Goal: Navigation & Orientation: Find specific page/section

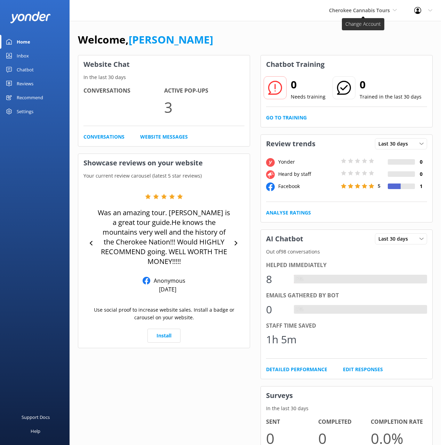
click at [350, 10] on span "Cherokee Cannabis Tours" at bounding box center [359, 10] width 61 height 7
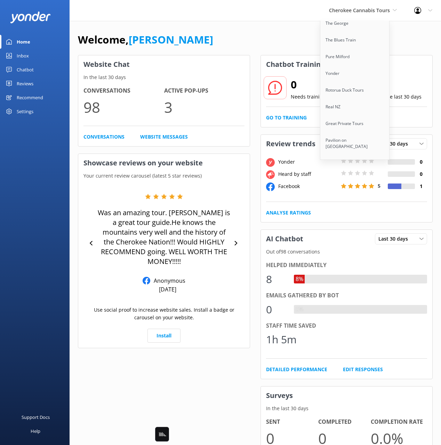
scroll to position [4408, 0]
click at [344, 182] on link "Rotorua Rafting" at bounding box center [355, 190] width 70 height 17
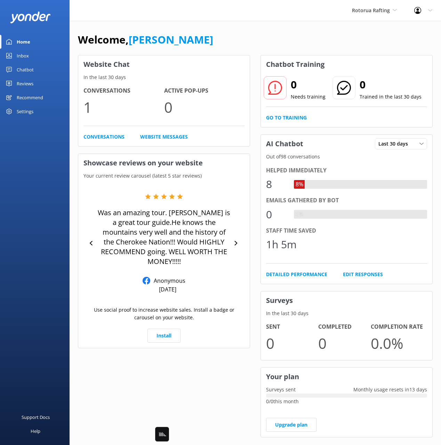
click at [40, 67] on link "Chatbot" at bounding box center [35, 70] width 70 height 14
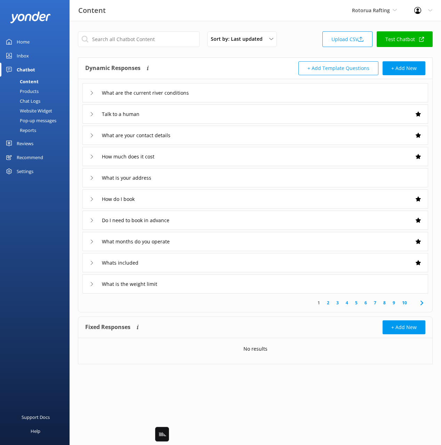
click at [32, 90] on div "Products" at bounding box center [21, 91] width 34 height 10
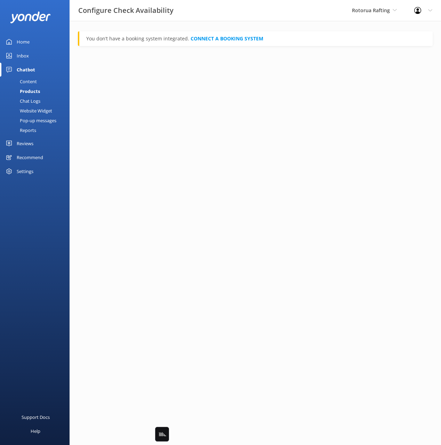
drag, startPoint x: 26, startPoint y: 44, endPoint x: 55, endPoint y: 39, distance: 30.0
click at [26, 44] on div "Home" at bounding box center [23, 42] width 13 height 14
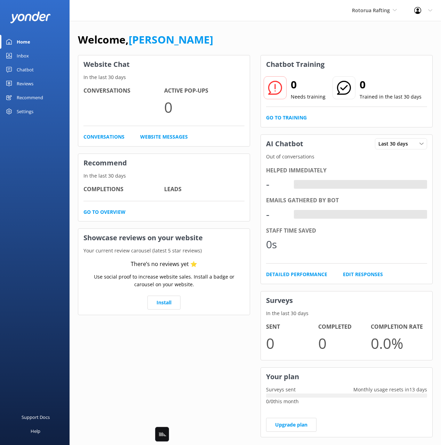
drag, startPoint x: 225, startPoint y: 36, endPoint x: 286, endPoint y: 10, distance: 66.4
click at [226, 36] on div "Welcome, Mikayla" at bounding box center [255, 43] width 355 height 24
